Goal: Check status: Check status

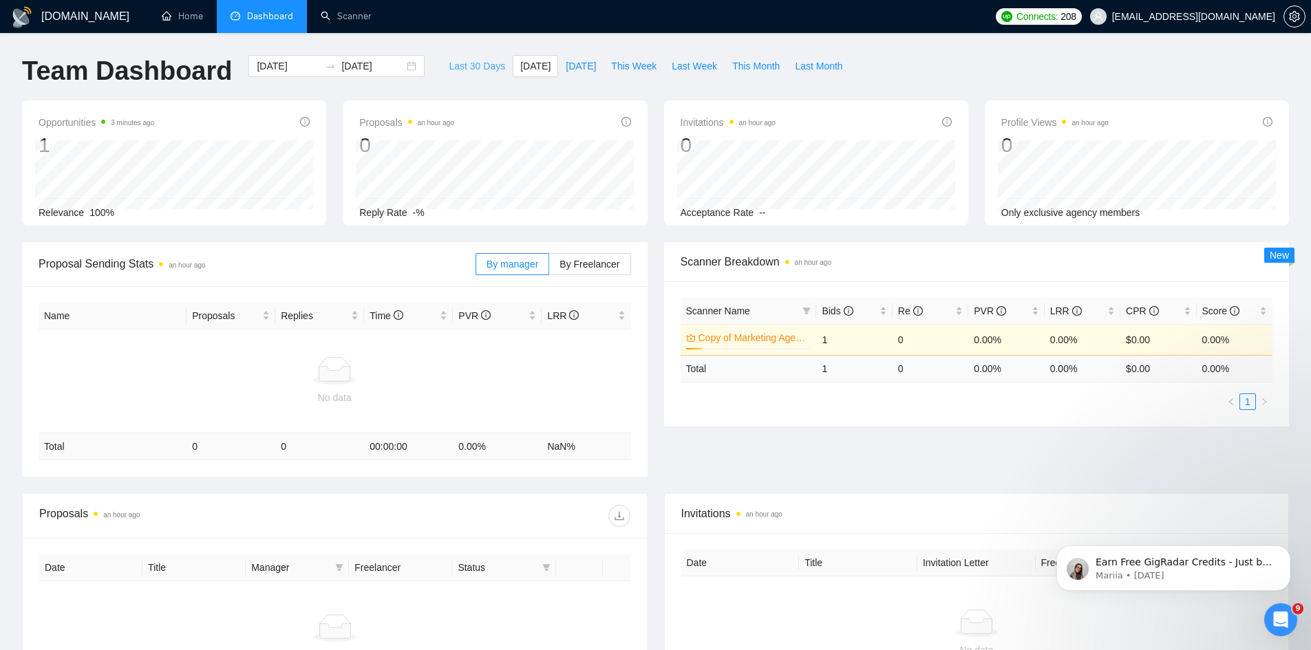
click at [473, 65] on span "Last 30 Days" at bounding box center [477, 65] width 56 height 15
type input "[DATE]"
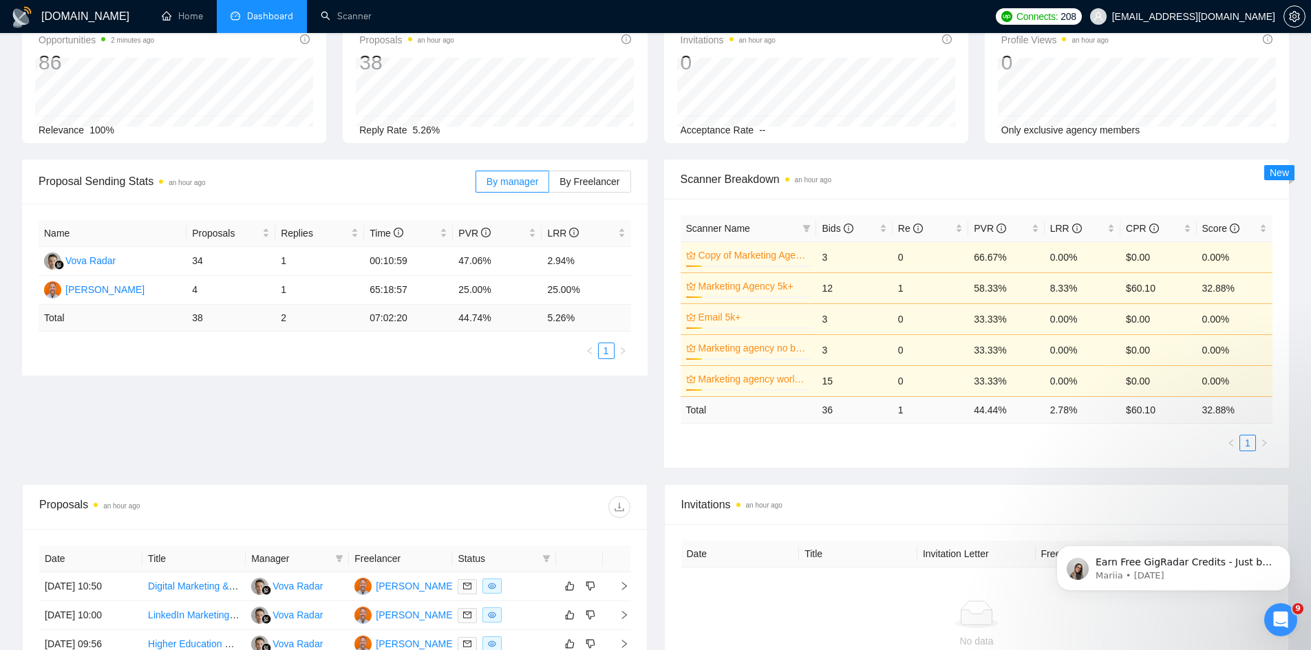
scroll to position [69, 0]
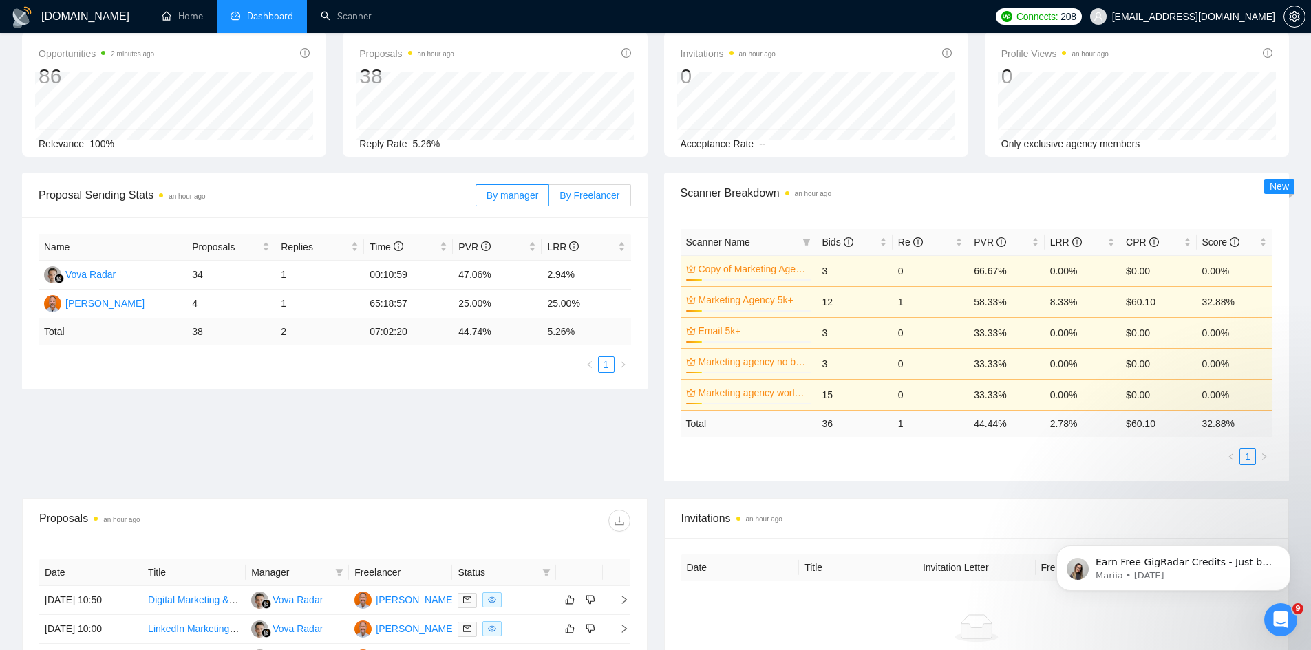
click at [572, 197] on span "By Freelancer" at bounding box center [589, 195] width 60 height 11
click at [549, 199] on input "By Freelancer" at bounding box center [549, 199] width 0 height 0
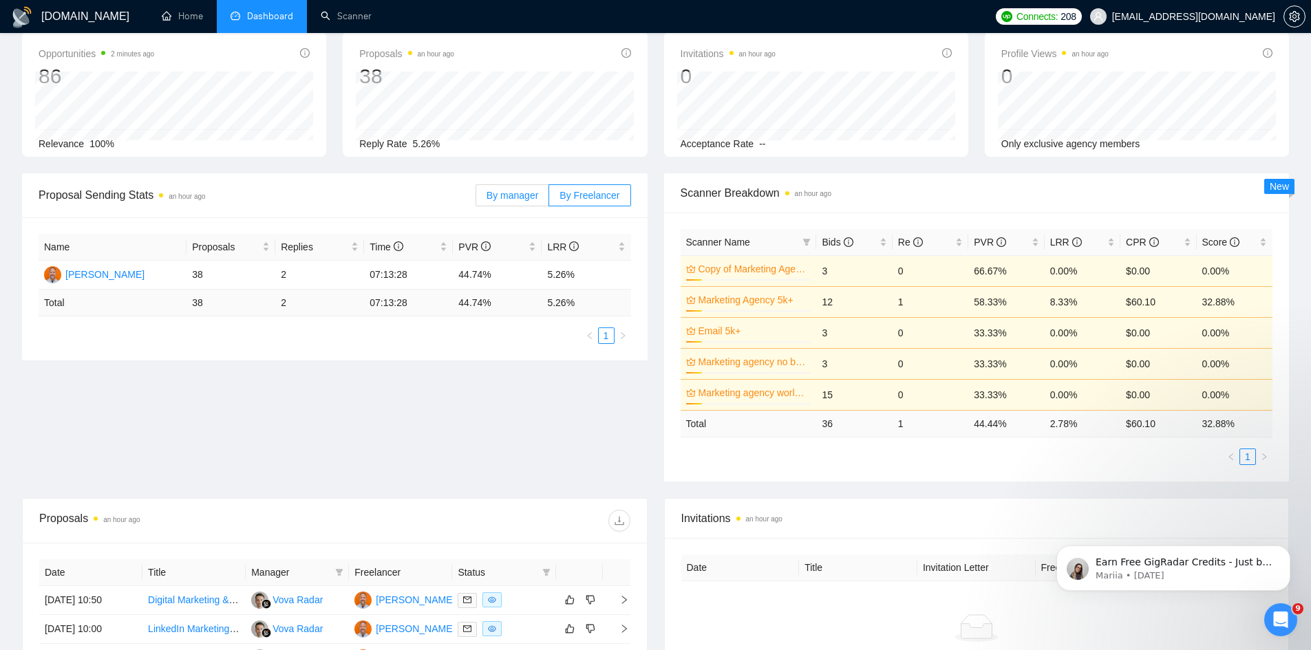
click at [513, 196] on span "By manager" at bounding box center [512, 195] width 52 height 11
click at [476, 199] on input "By manager" at bounding box center [476, 199] width 0 height 0
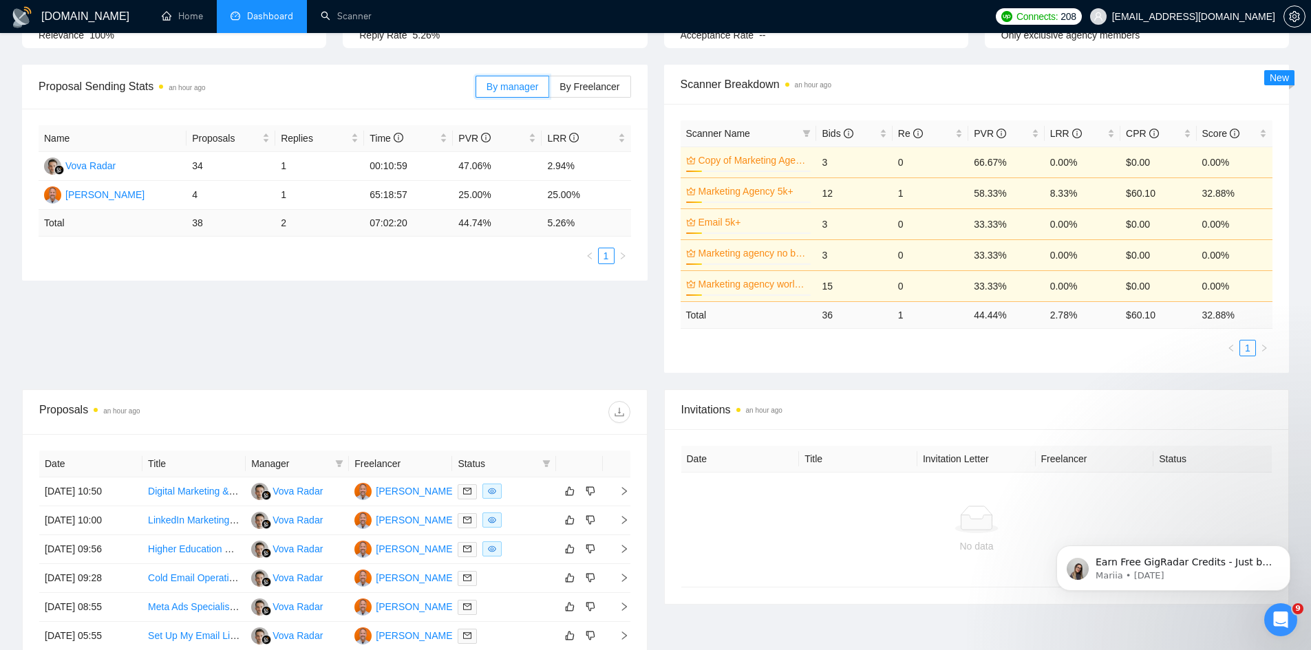
scroll to position [0, 0]
